Goal: Transaction & Acquisition: Purchase product/service

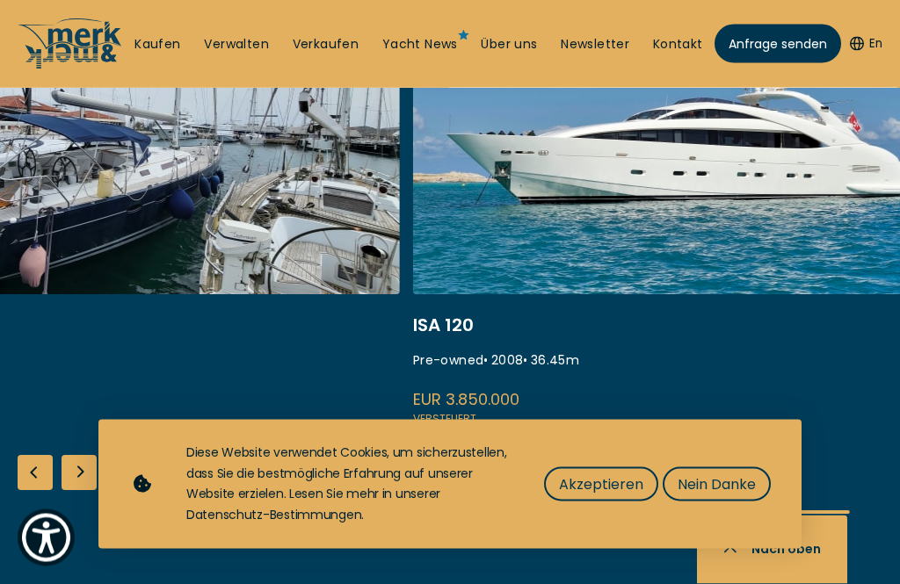
scroll to position [818, 0]
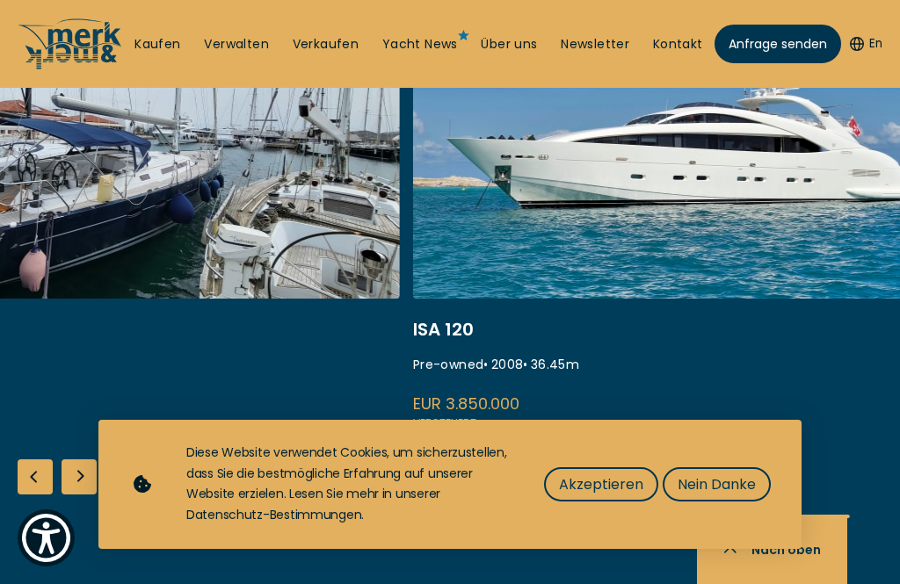
click at [450, 248] on link at bounding box center [694, 199] width 562 height 468
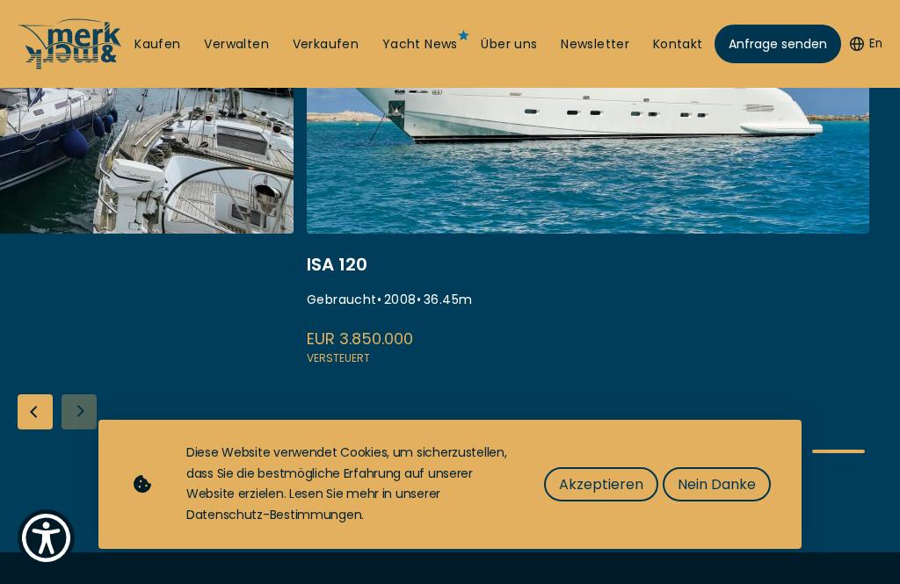
scroll to position [525, 0]
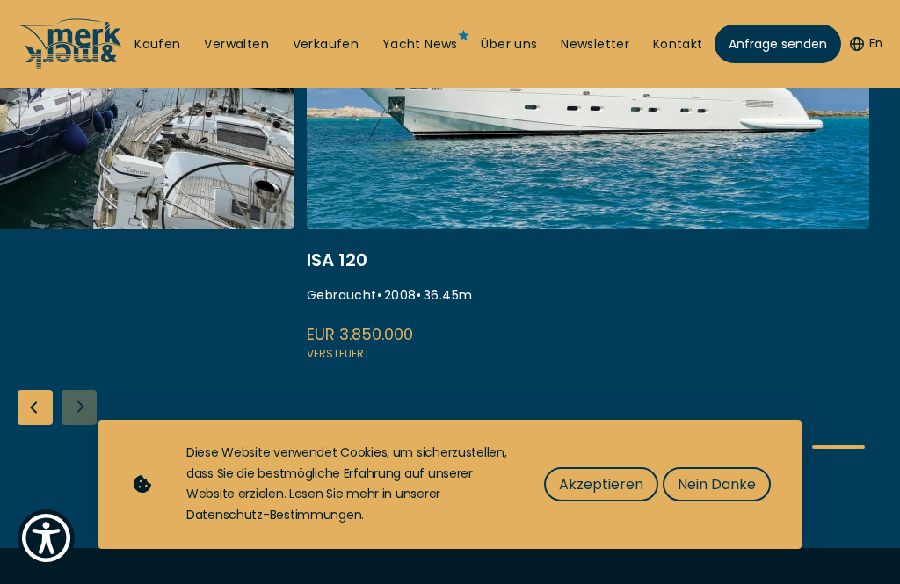
click at [350, 322] on link at bounding box center [588, 129] width 562 height 468
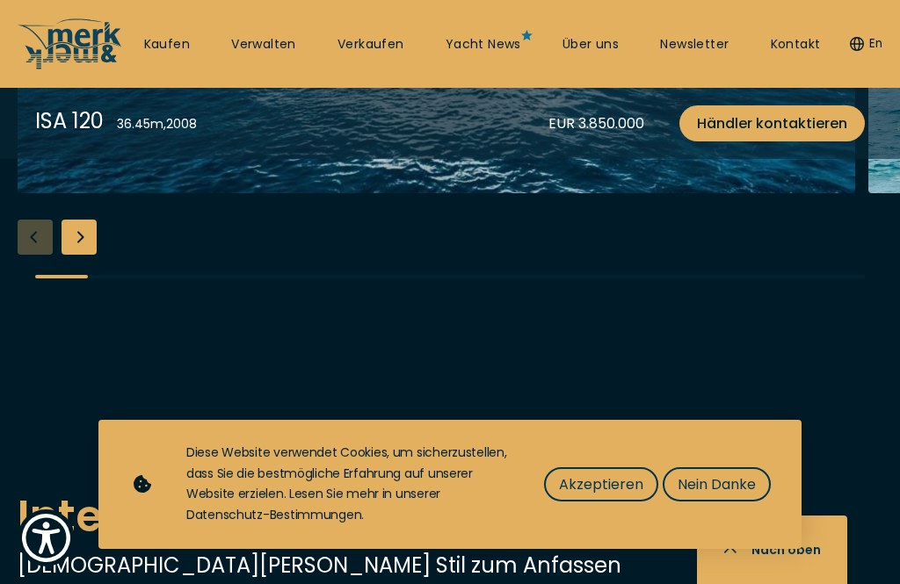
scroll to position [2127, 0]
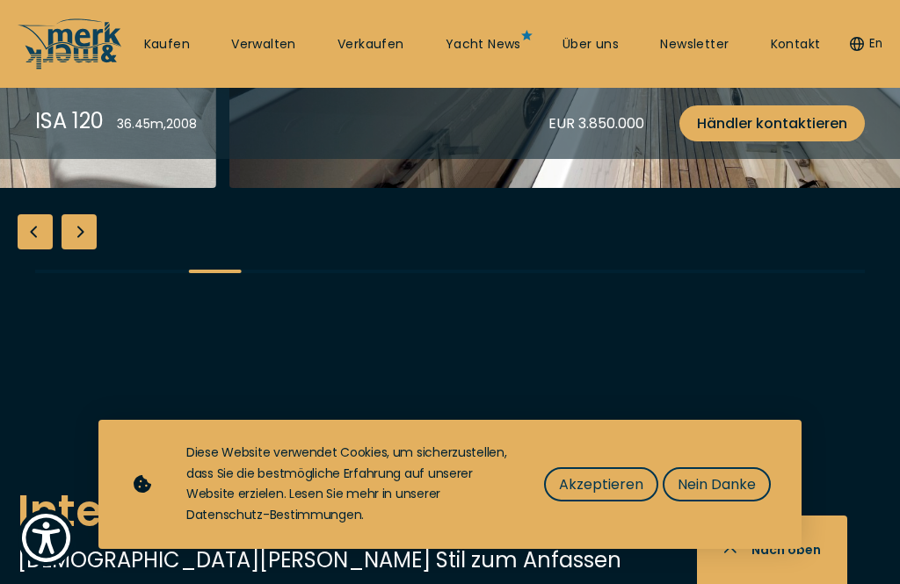
click at [702, 495] on span "Nein Danke" at bounding box center [716, 485] width 78 height 22
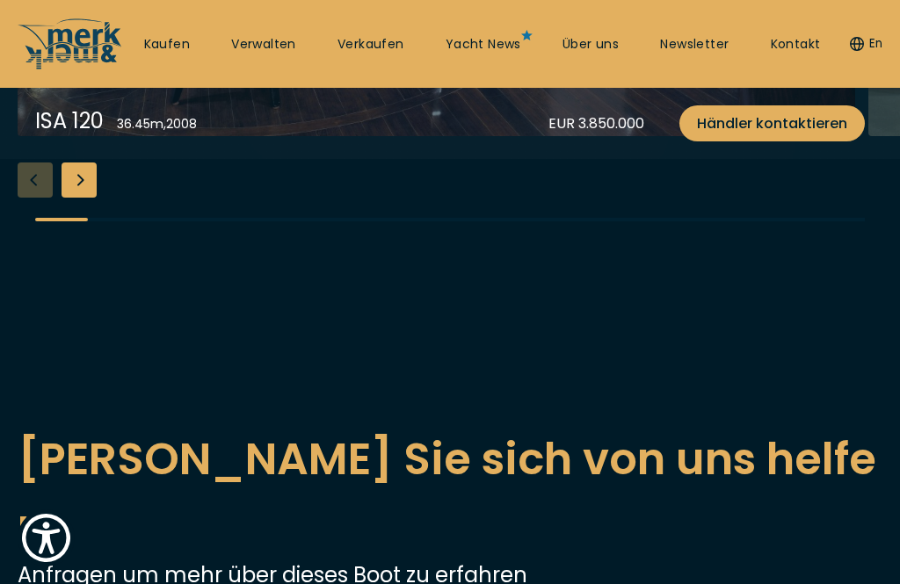
scroll to position [556, 0]
